Goal: Task Accomplishment & Management: Use online tool/utility

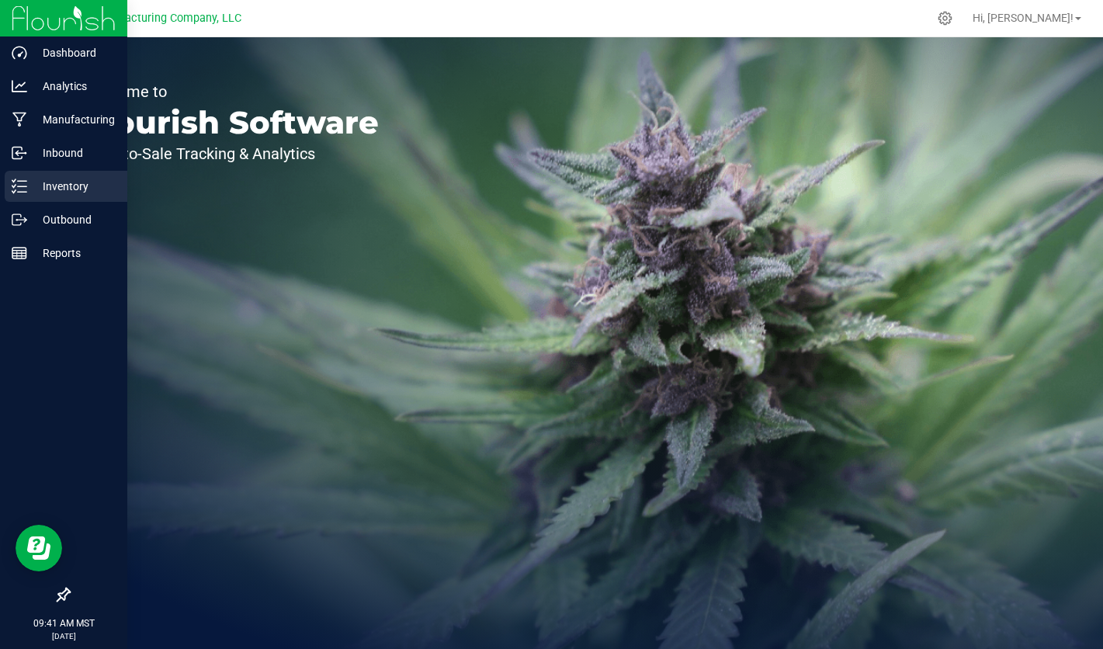
click at [62, 186] on p "Inventory" at bounding box center [73, 186] width 93 height 19
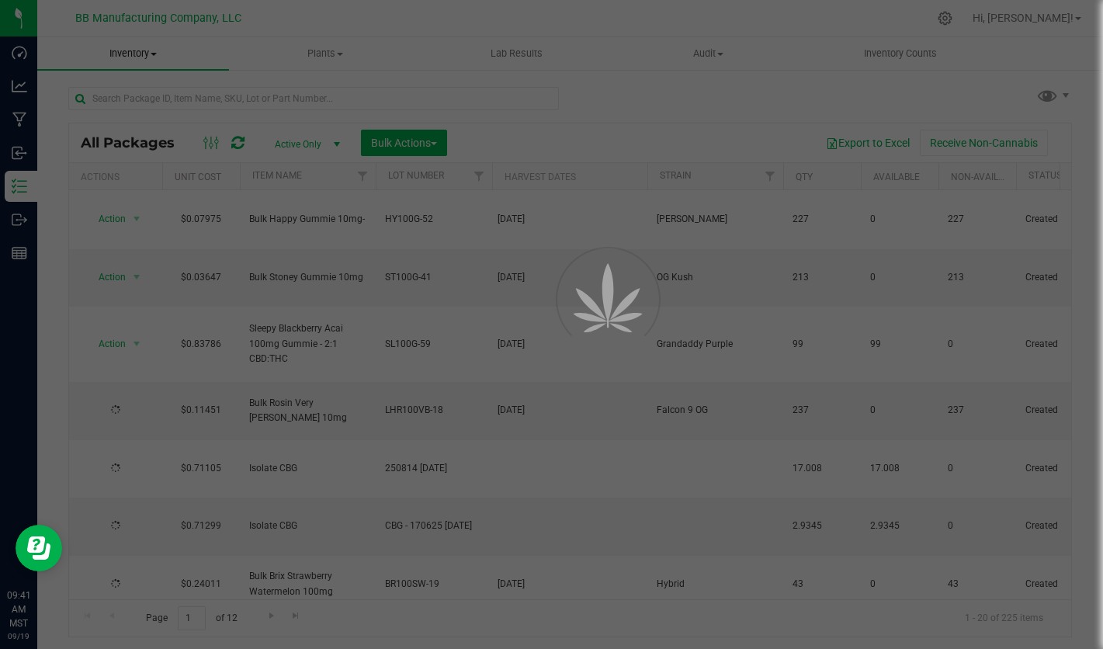
click at [182, 97] on div at bounding box center [551, 324] width 1103 height 649
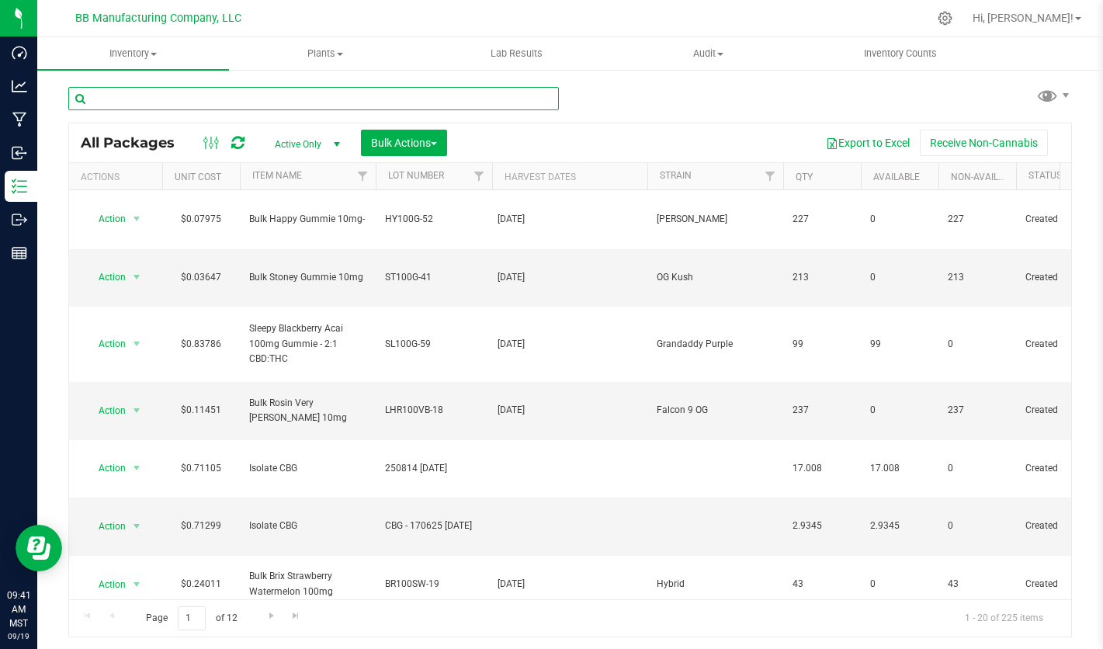
click at [244, 97] on input "text" at bounding box center [313, 98] width 490 height 23
type input "20mg"
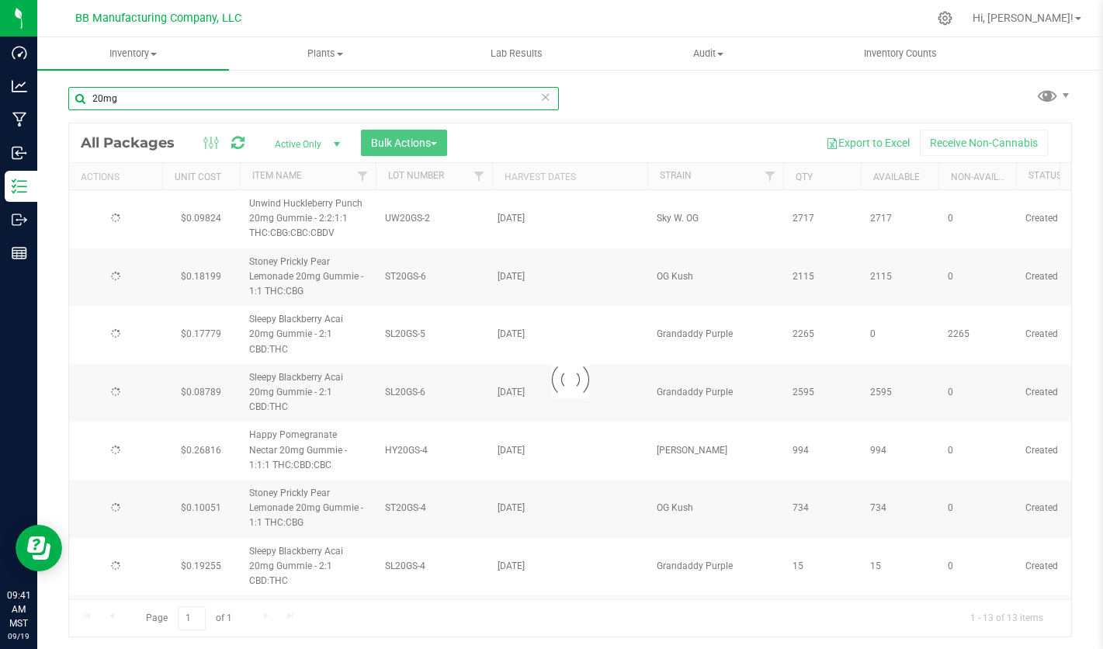
type input "[DATE]"
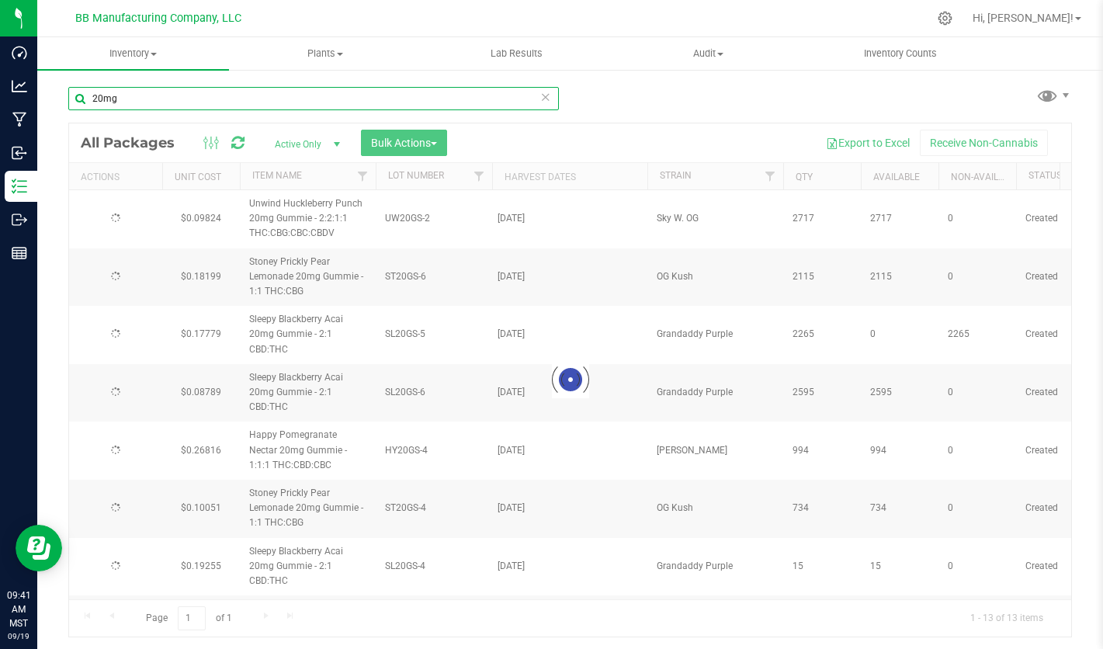
type input "[DATE]"
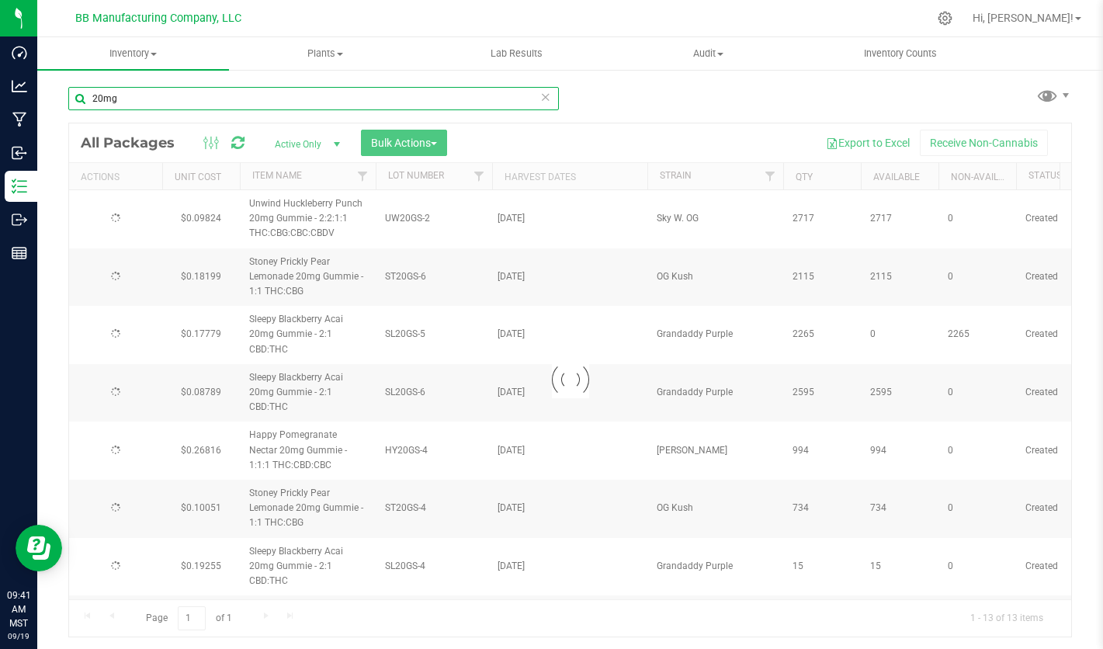
type input "[DATE]"
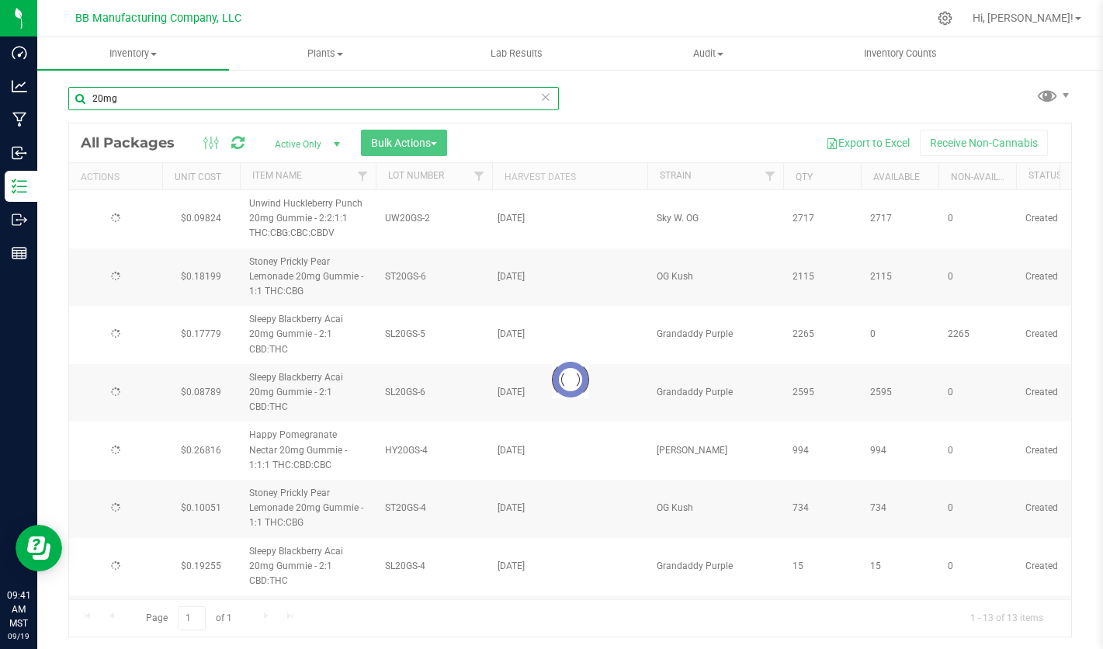
type input "[DATE]"
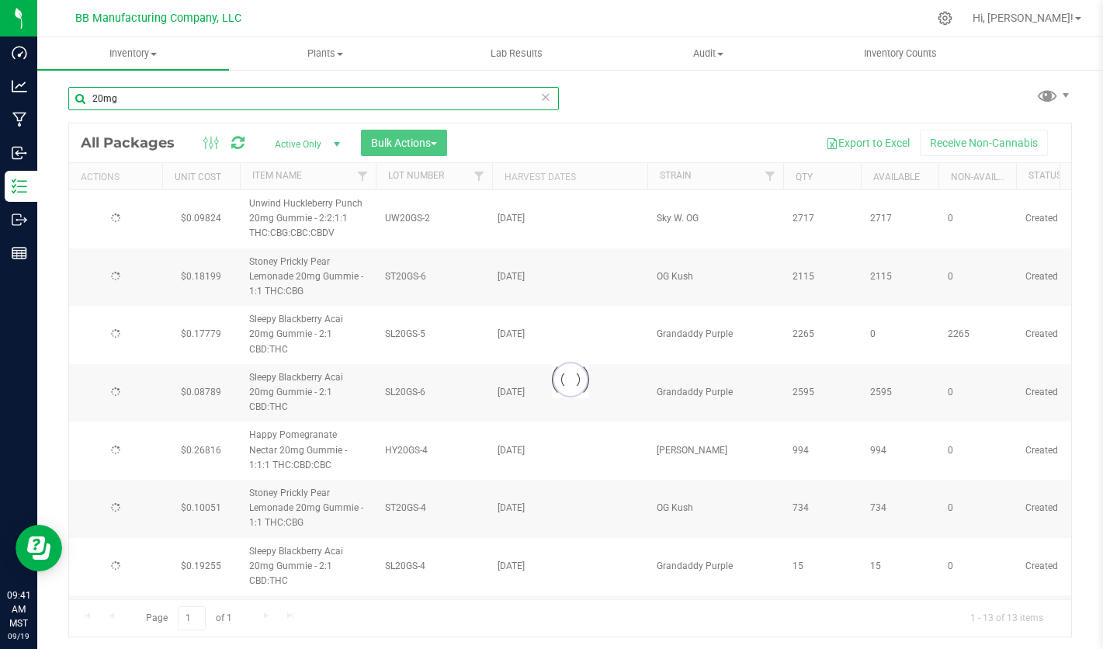
type input "[DATE]"
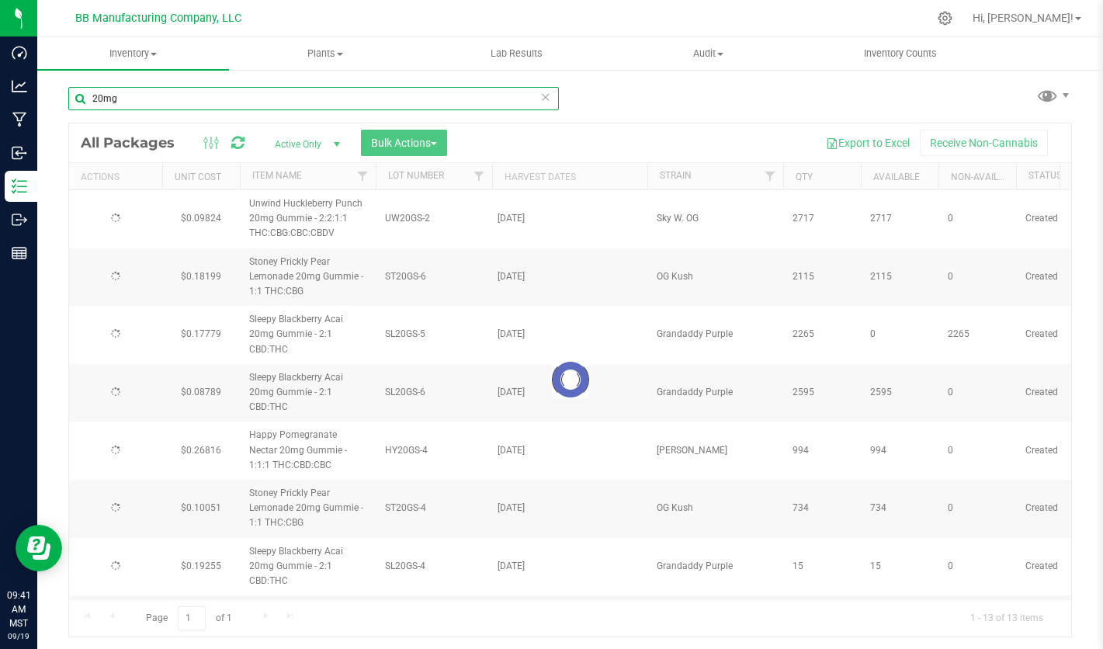
type input "[DATE]"
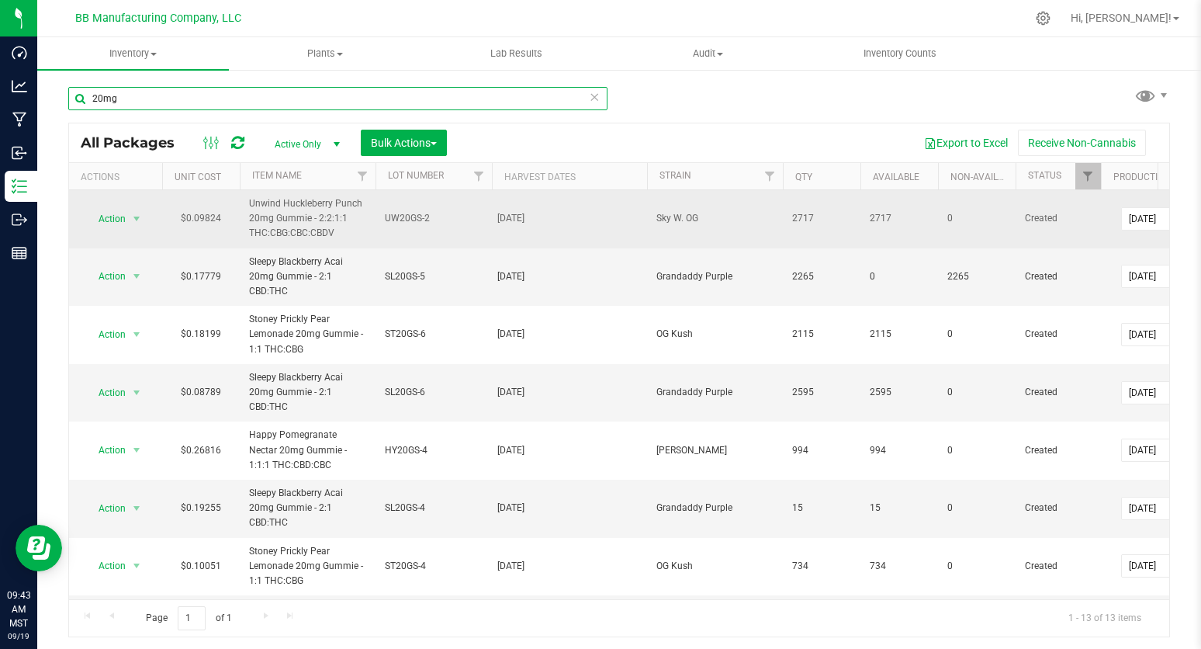
type input "20mg"
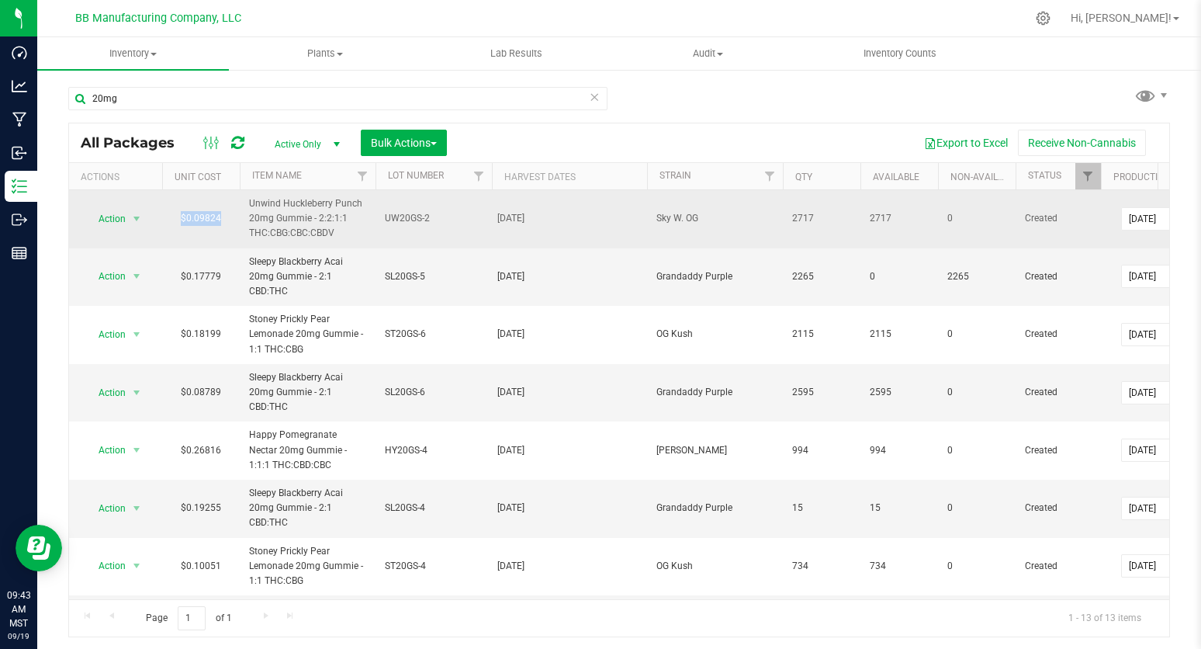
drag, startPoint x: 183, startPoint y: 217, endPoint x: 223, endPoint y: 217, distance: 40.3
click at [223, 217] on td "$0.09824" at bounding box center [201, 219] width 78 height 58
click at [234, 195] on td "0.09824 0.09824" at bounding box center [201, 219] width 78 height 58
click at [436, 225] on span "UW20GS-2" at bounding box center [434, 218] width 98 height 15
click at [528, 136] on div "Export to Excel Receive Non-Cannabis" at bounding box center [808, 143] width 699 height 26
